Goal: Find specific page/section: Find specific page/section

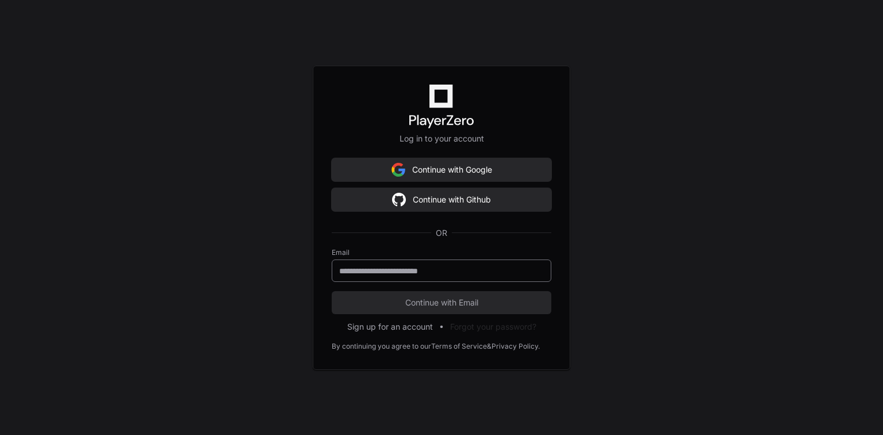
click at [426, 276] on div at bounding box center [442, 270] width 220 height 22
click at [426, 273] on input "email" at bounding box center [441, 271] width 205 height 12
type input "**********"
click at [421, 301] on span "Continue with Email" at bounding box center [442, 303] width 220 height 12
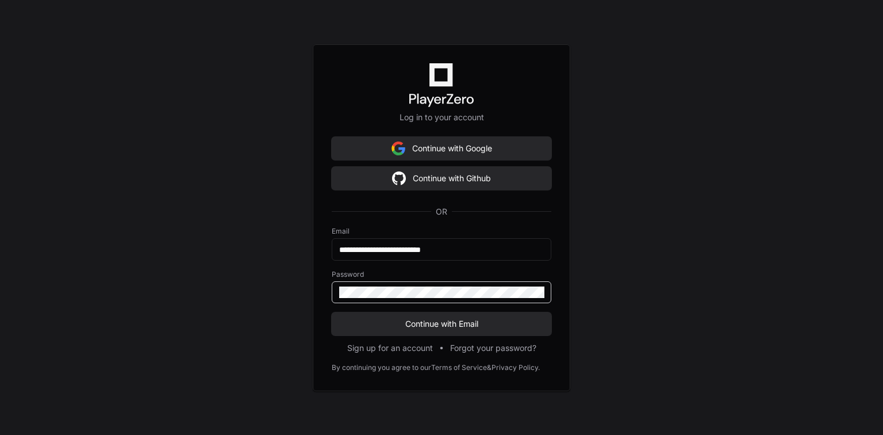
click at [332, 312] on button "Continue with Email" at bounding box center [442, 323] width 220 height 23
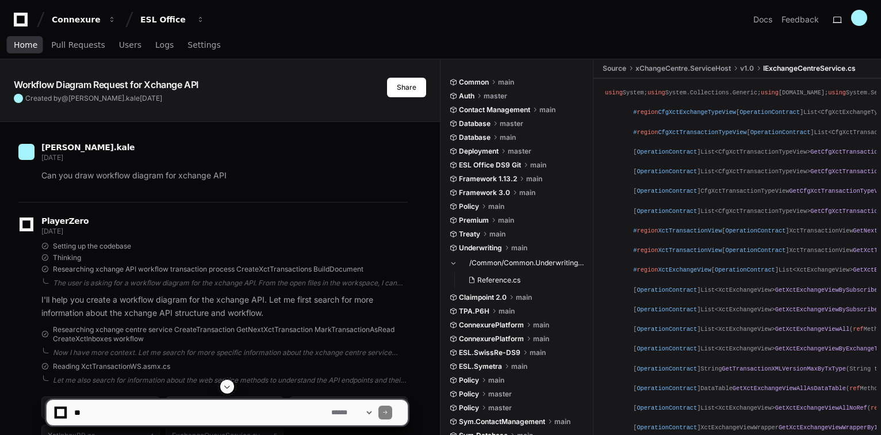
click at [21, 43] on span "Home" at bounding box center [26, 44] width 24 height 7
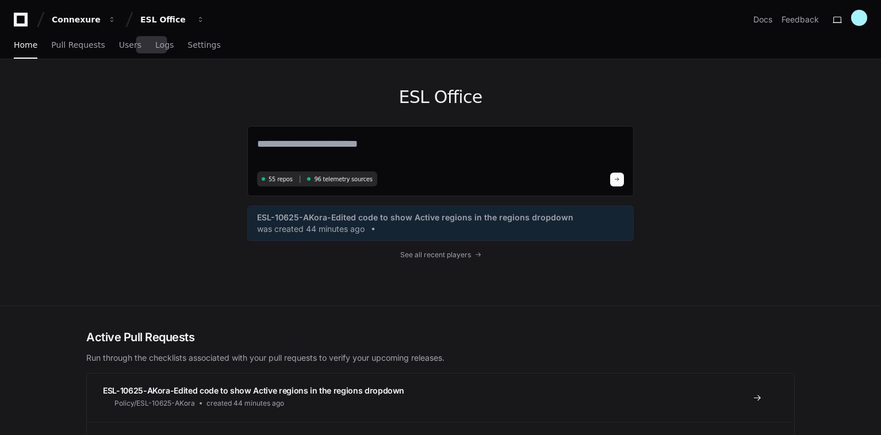
click at [132, 45] on div "Home Pull Requests Users Logs Settings" at bounding box center [117, 45] width 207 height 26
click at [119, 50] on link "Users" at bounding box center [130, 45] width 22 height 26
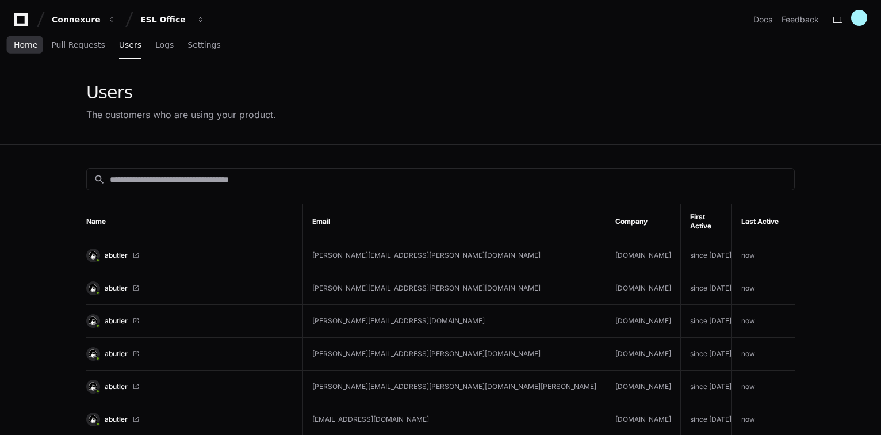
click at [23, 46] on span "Home" at bounding box center [26, 44] width 24 height 7
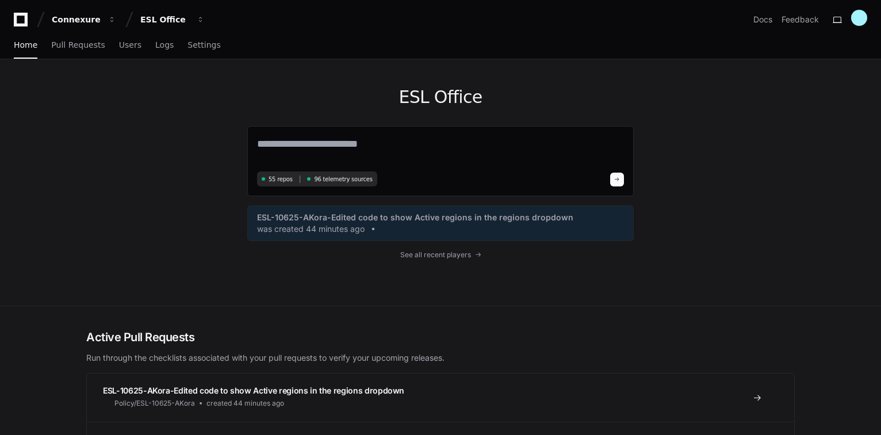
click at [17, 22] on icon at bounding box center [20, 20] width 23 height 14
click at [21, 18] on icon at bounding box center [20, 20] width 23 height 14
